Goal: Task Accomplishment & Management: Complete application form

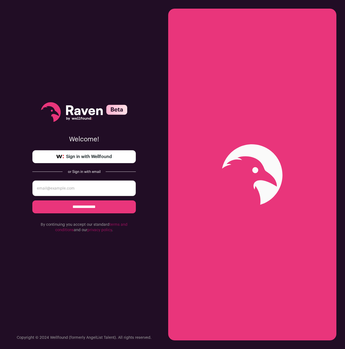
click at [94, 157] on span "Sign in with Wellfound" at bounding box center [89, 156] width 46 height 6
click at [61, 184] on input "email" at bounding box center [83, 188] width 103 height 16
type input "aecooksey2651@gmail.com"
click at [82, 207] on input "**********" at bounding box center [83, 206] width 103 height 13
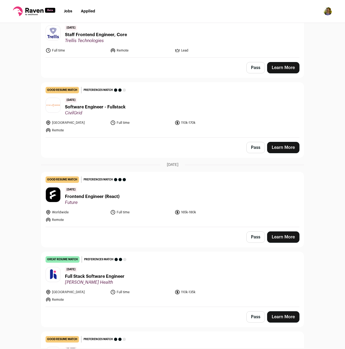
scroll to position [266, 0]
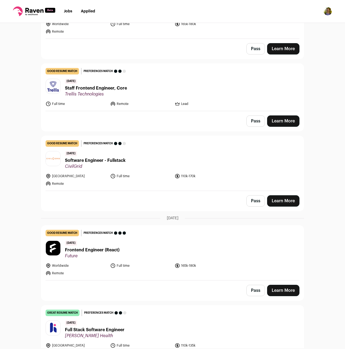
click at [88, 161] on span "Software Engineer - Fullstack" at bounding box center [95, 160] width 61 height 6
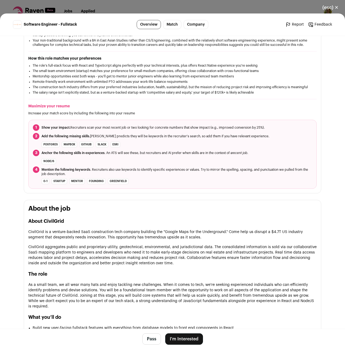
scroll to position [251, 0]
